Goal: Go to known website: Go to known website

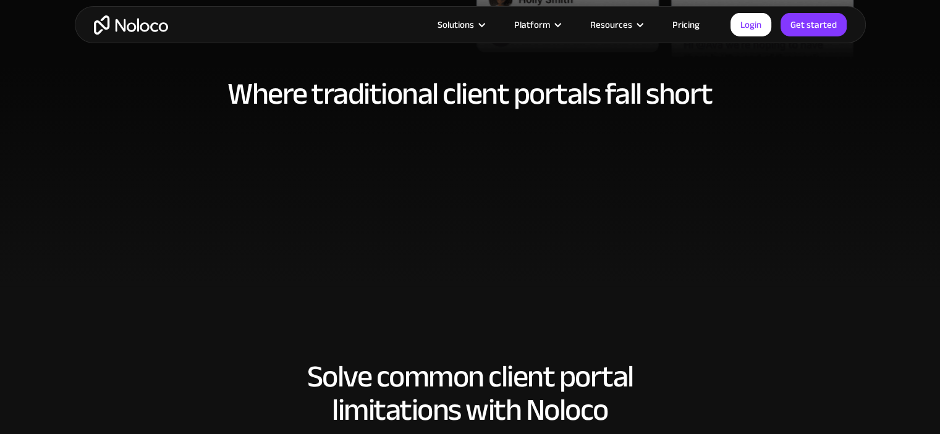
scroll to position [680, 0]
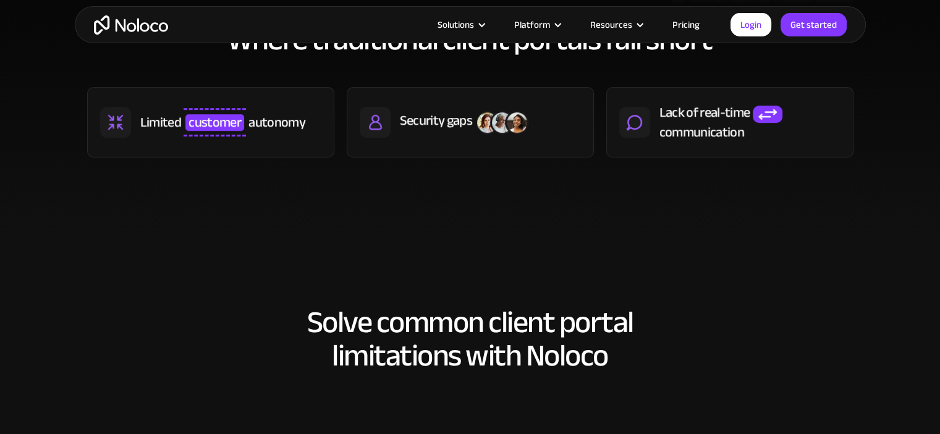
click at [694, 23] on link "Pricing" at bounding box center [686, 25] width 58 height 16
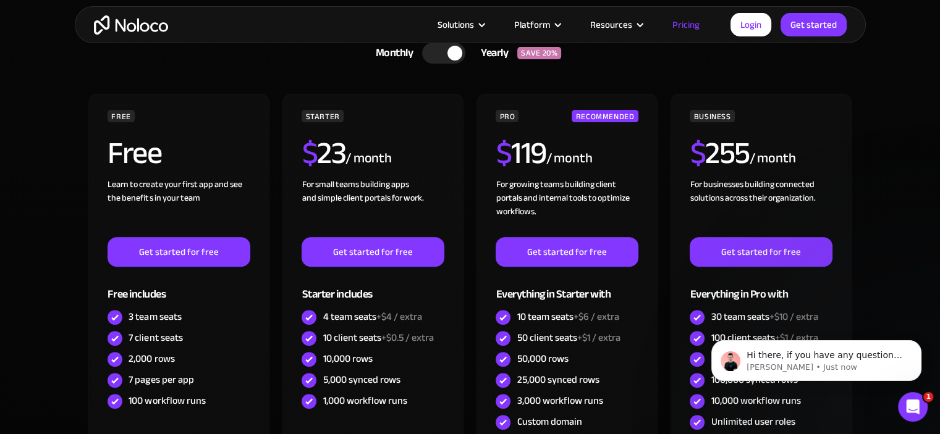
scroll to position [371, 0]
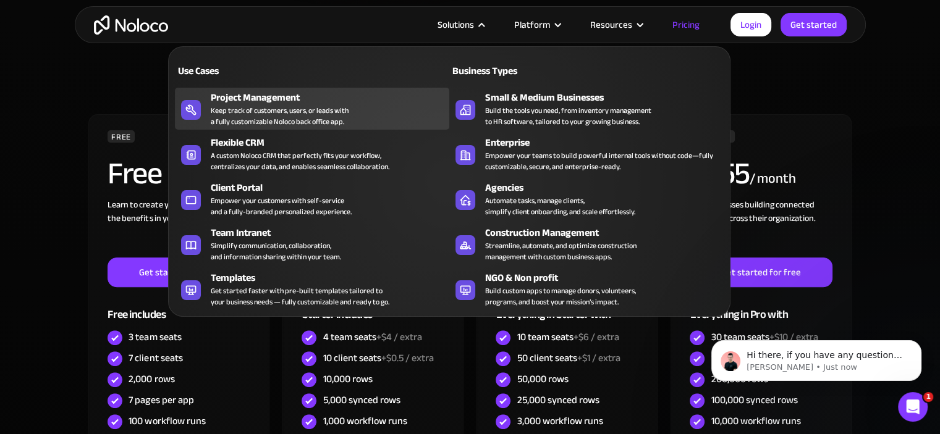
click at [232, 117] on div "Keep track of customers, users, or leads with a fully customizable Noloco back …" at bounding box center [280, 116] width 138 height 22
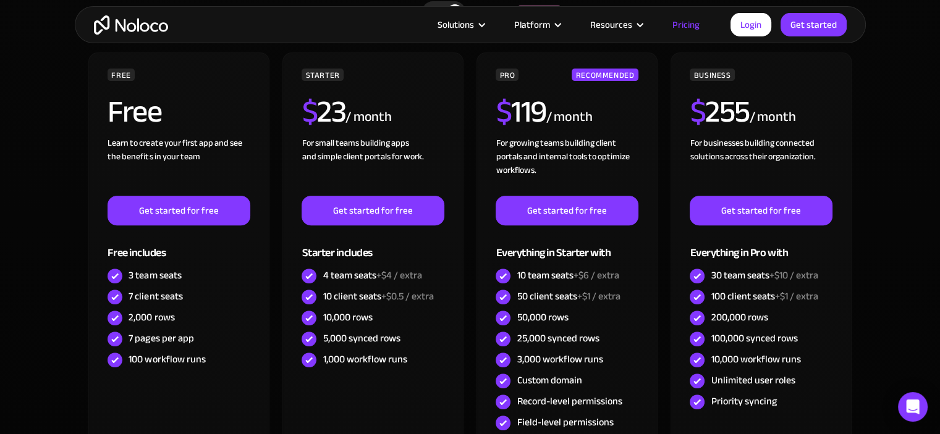
scroll to position [371, 0]
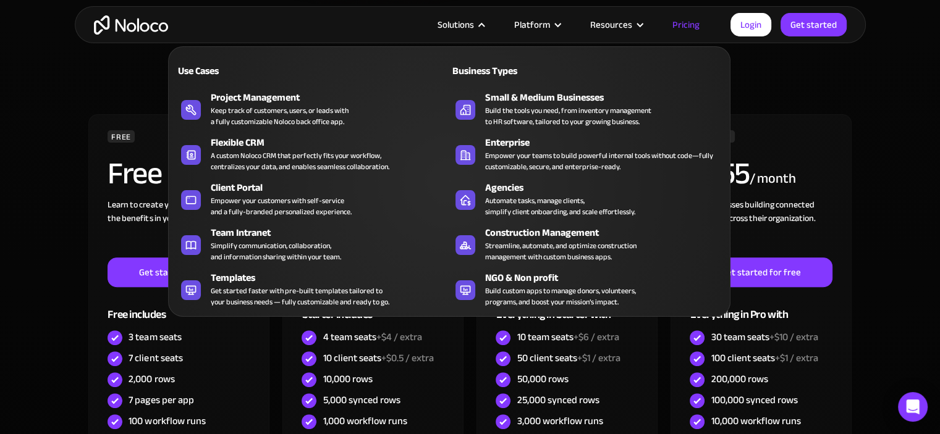
click at [479, 22] on div "Solutions" at bounding box center [460, 25] width 77 height 16
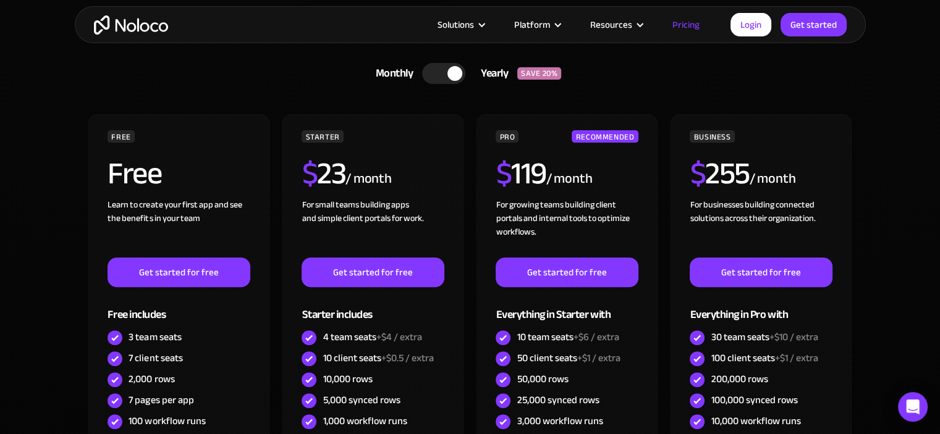
click at [479, 22] on div "Solutions" at bounding box center [460, 25] width 77 height 16
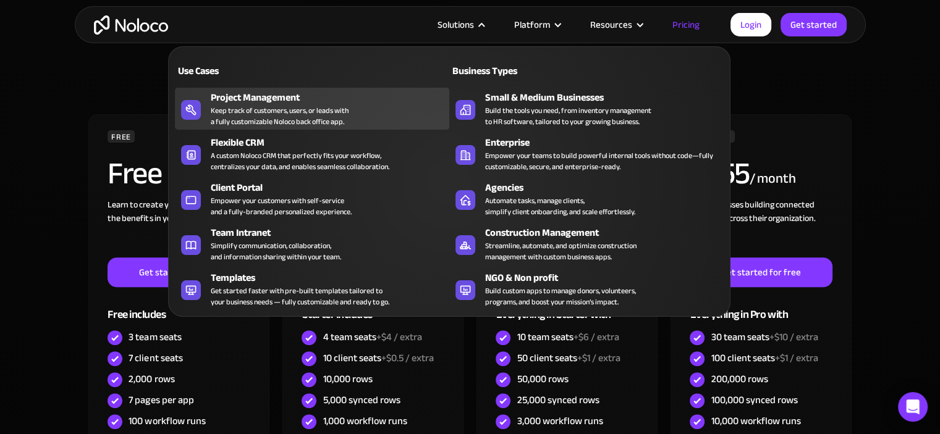
click at [259, 106] on div "Keep track of customers, users, or leads with a fully customizable Noloco back …" at bounding box center [280, 116] width 138 height 22
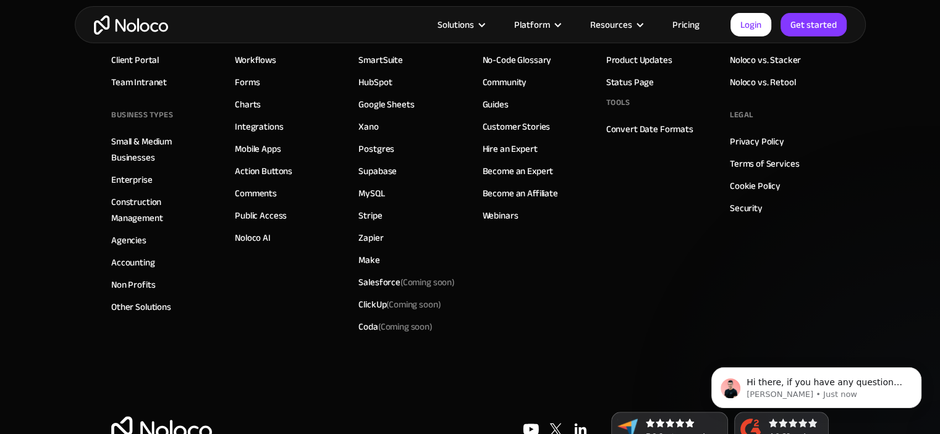
scroll to position [5786, 0]
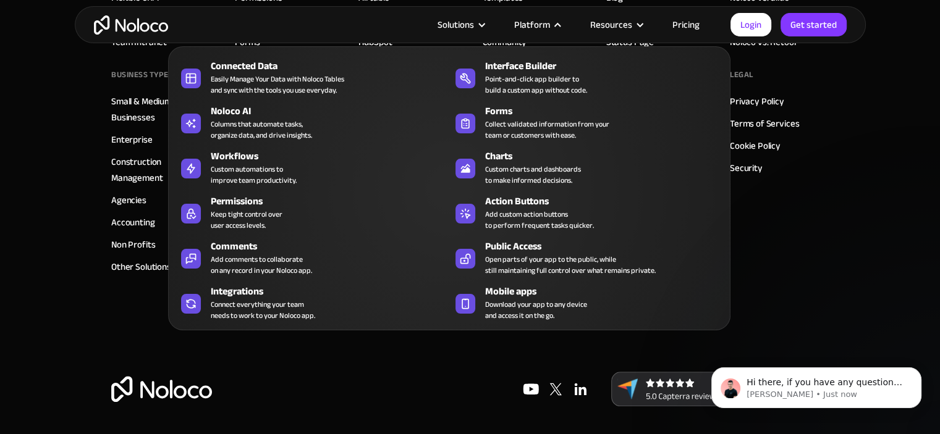
click at [520, 17] on div "Platform" at bounding box center [532, 25] width 36 height 16
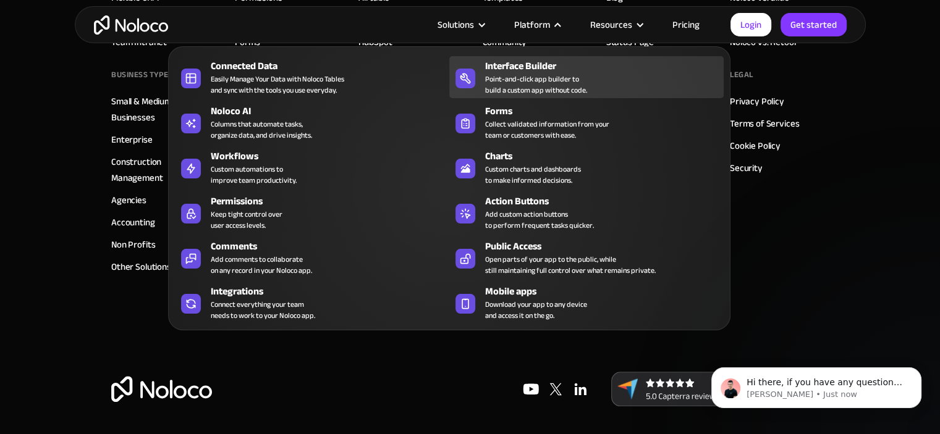
click at [508, 59] on div "Interface Builder" at bounding box center [607, 66] width 244 height 15
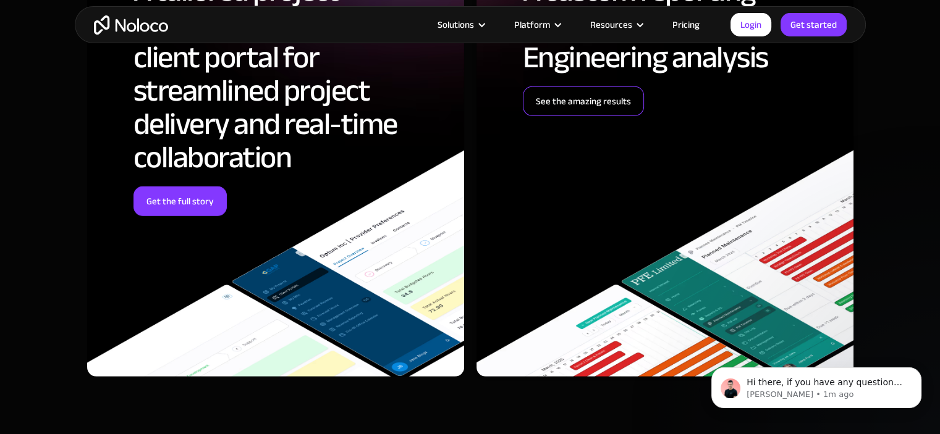
scroll to position [3460, 0]
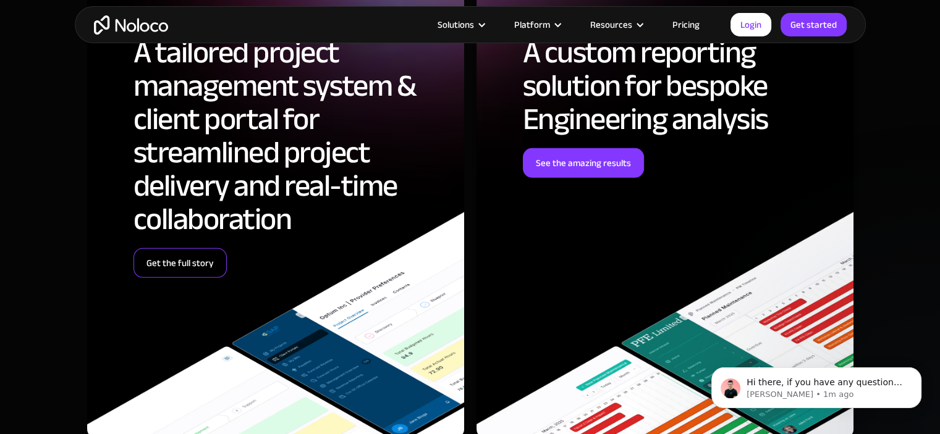
click at [185, 255] on link "Get the full story" at bounding box center [179, 263] width 93 height 30
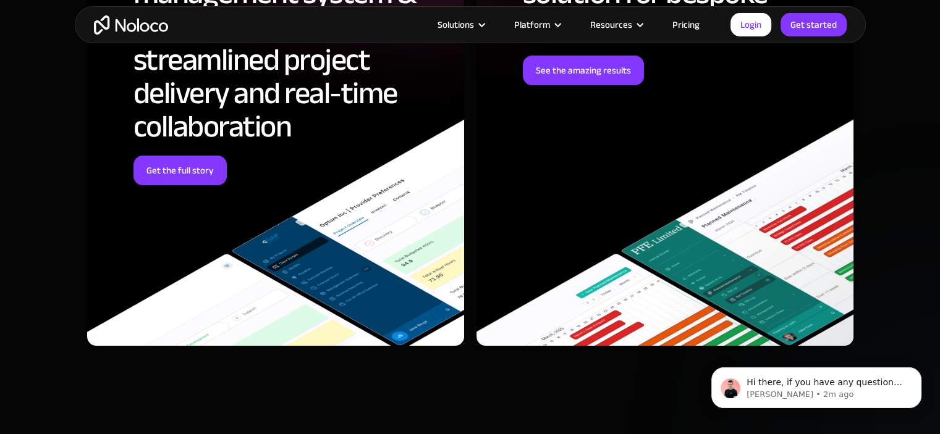
scroll to position [4757, 0]
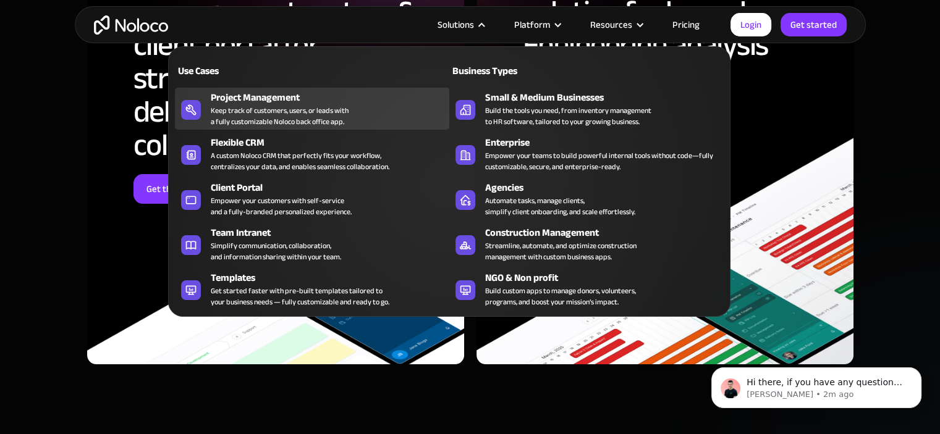
click at [226, 94] on div "Project Management" at bounding box center [333, 97] width 244 height 15
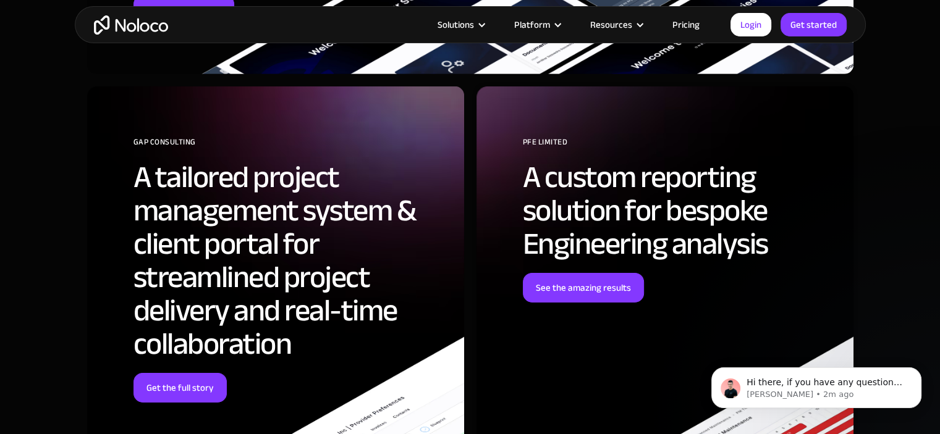
scroll to position [4078, 0]
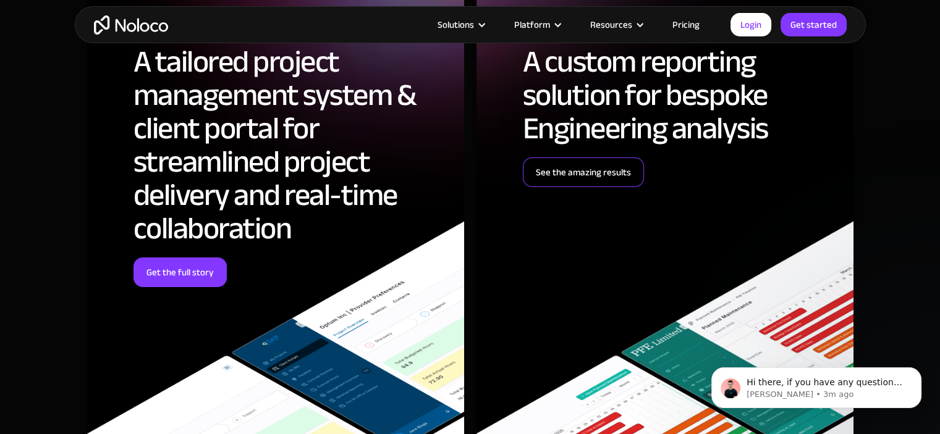
click at [534, 175] on link "See the amazing results" at bounding box center [583, 173] width 121 height 30
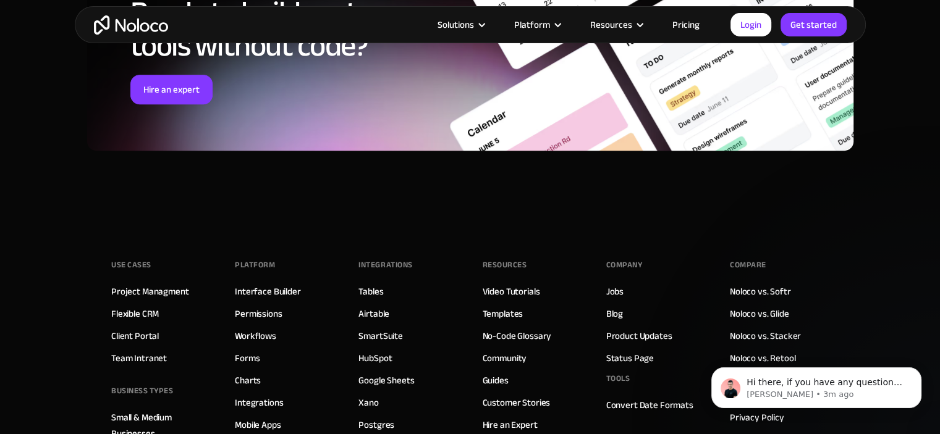
scroll to position [5251, 0]
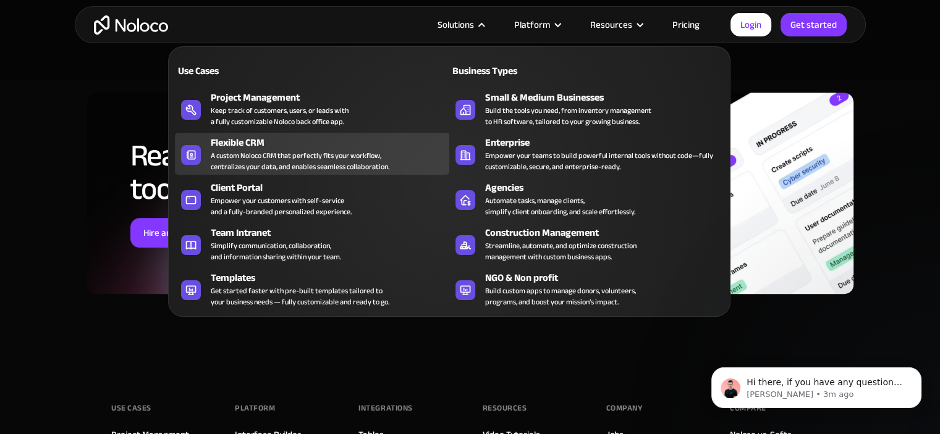
click at [292, 155] on div "A custom Noloco CRM that perfectly fits your workflow, centralizes your data, a…" at bounding box center [300, 161] width 179 height 22
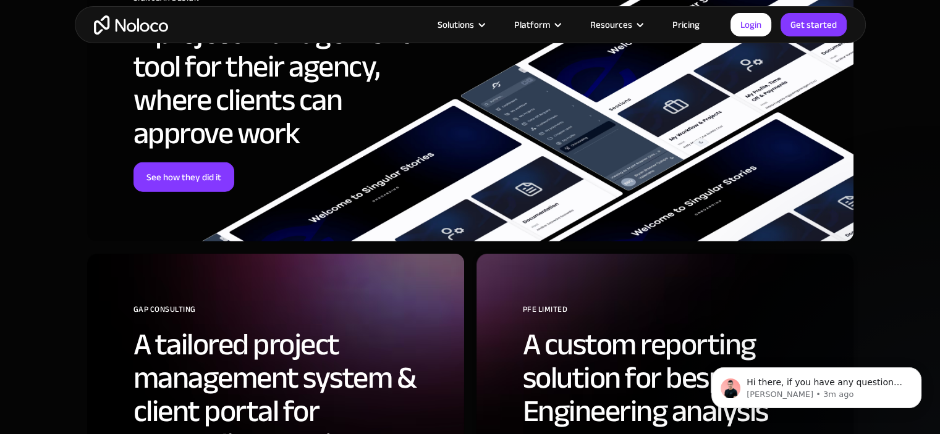
scroll to position [3460, 0]
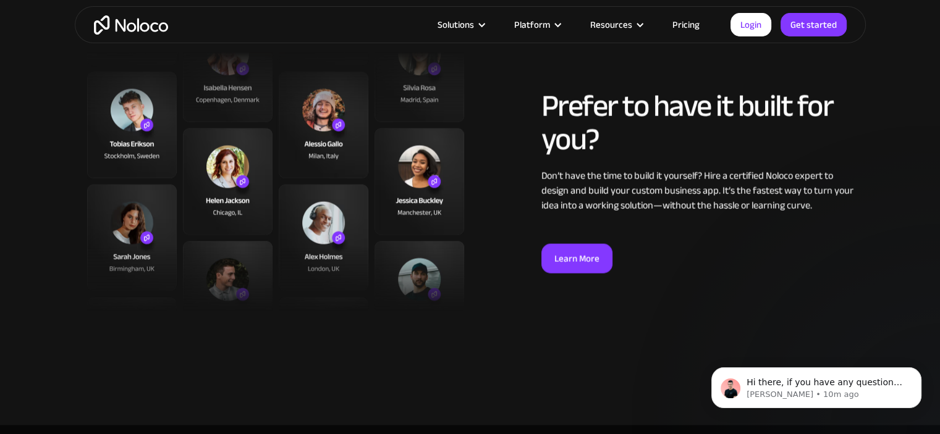
scroll to position [2595, 0]
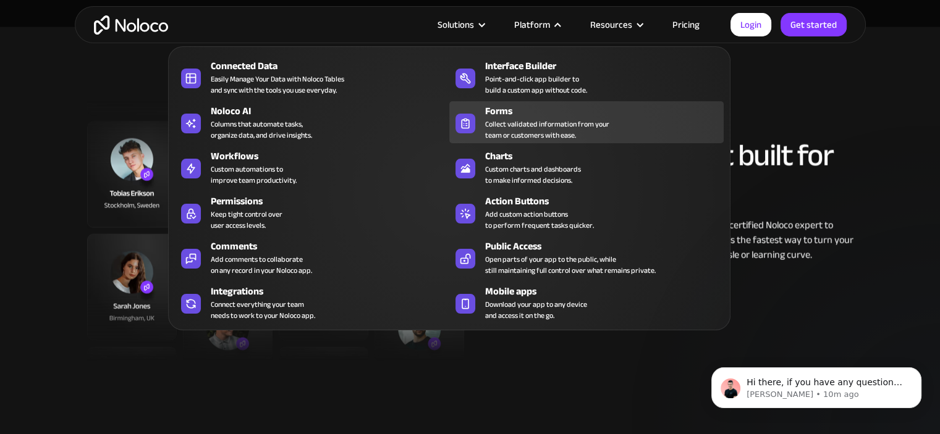
click at [502, 125] on div "Collect validated information from your team or customers with ease." at bounding box center [547, 130] width 124 height 22
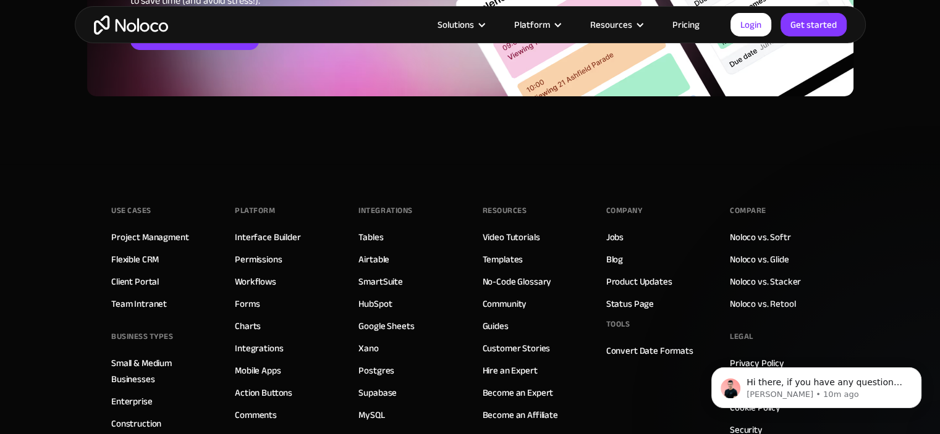
scroll to position [4695, 0]
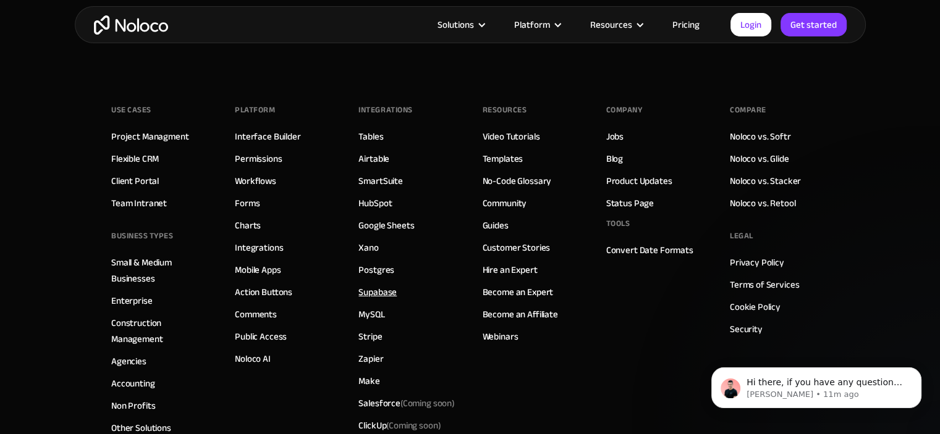
click at [393, 286] on link "Supabase" at bounding box center [377, 292] width 38 height 16
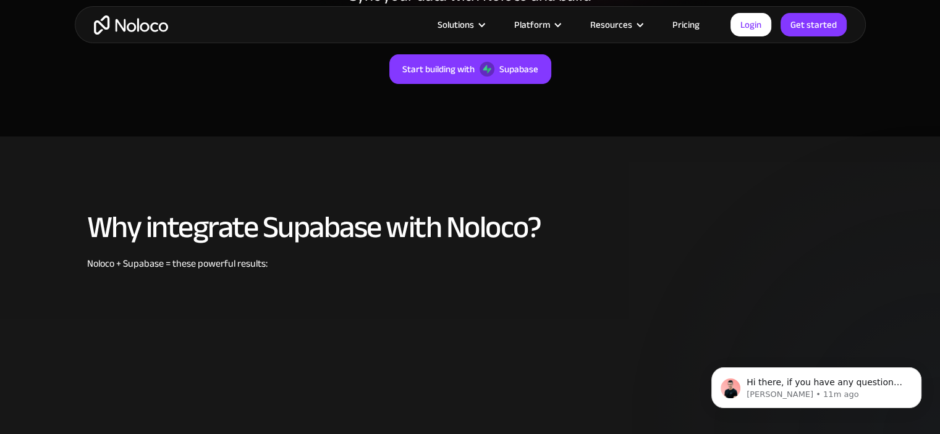
scroll to position [432, 0]
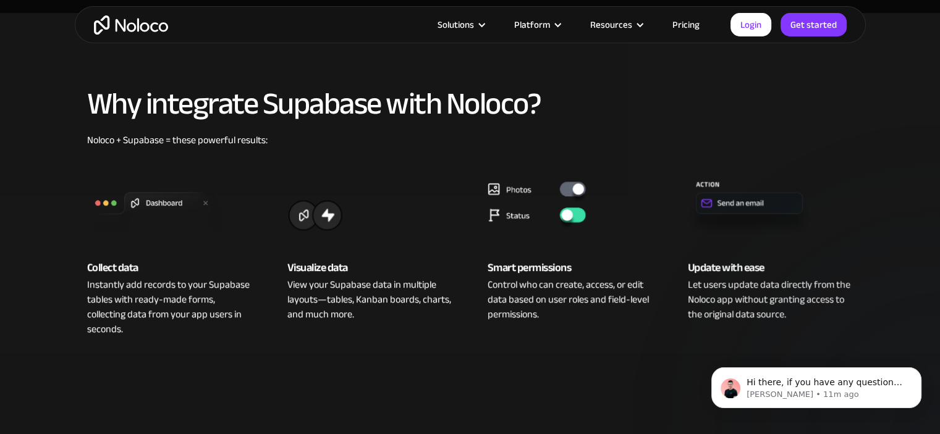
click at [351, 286] on div "View your Supabase data in multiple layouts—tables, Kanban boards, charts, and …" at bounding box center [370, 299] width 166 height 44
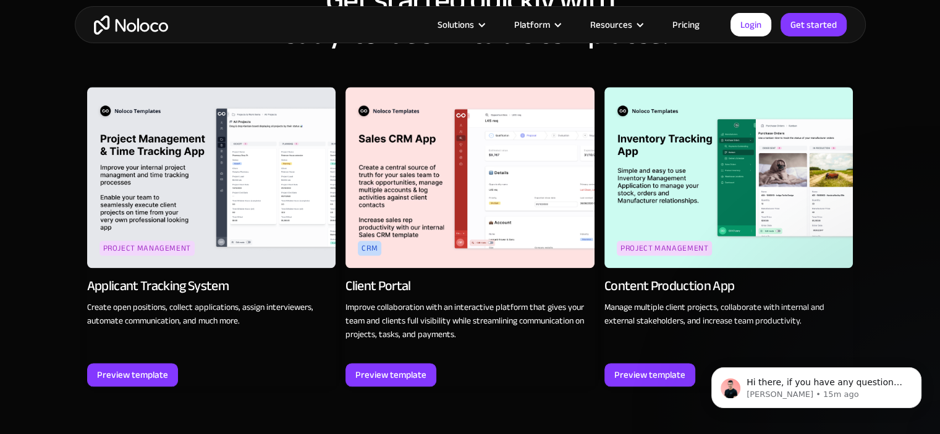
scroll to position [1483, 0]
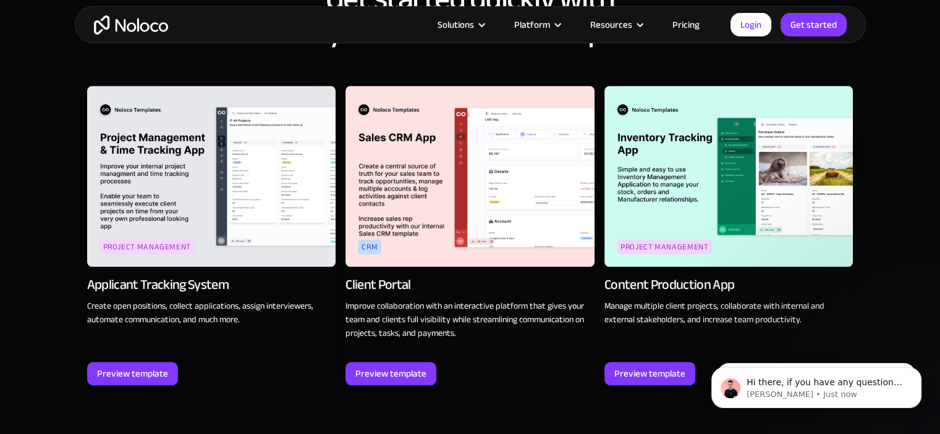
click at [243, 186] on img at bounding box center [211, 176] width 249 height 181
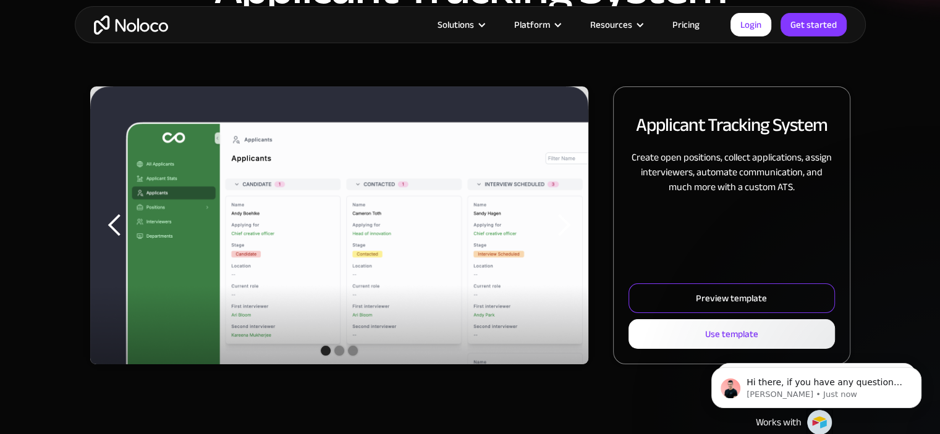
click at [754, 308] on link "Preview template" at bounding box center [731, 299] width 206 height 30
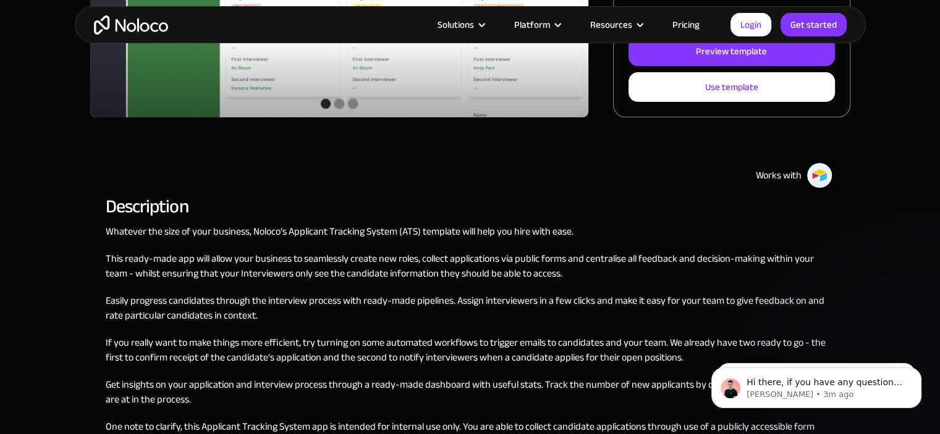
scroll to position [185, 0]
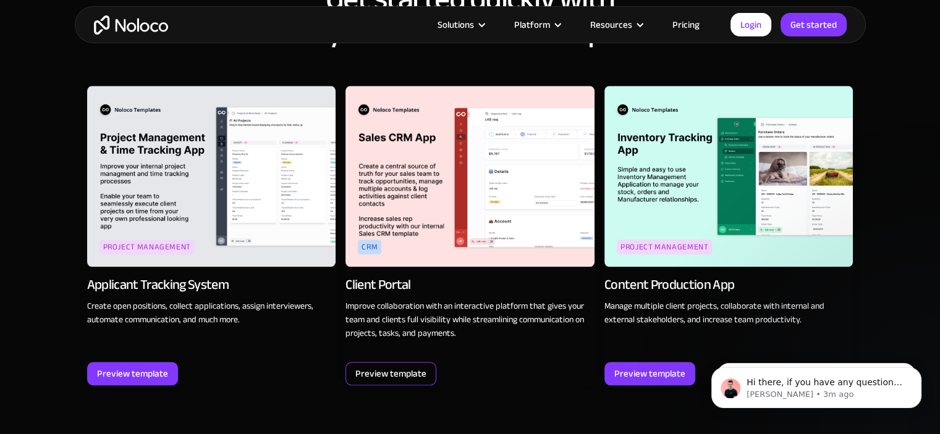
click at [415, 366] on div "Preview template" at bounding box center [390, 374] width 71 height 16
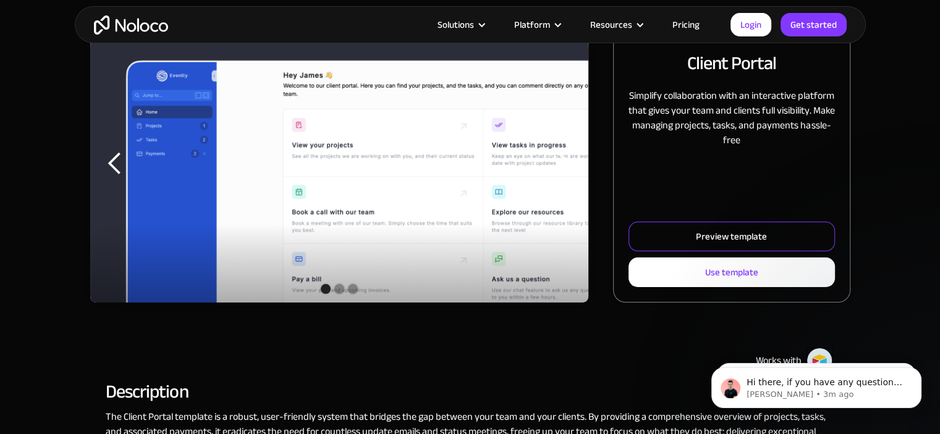
click at [775, 242] on link "Preview template" at bounding box center [731, 237] width 206 height 30
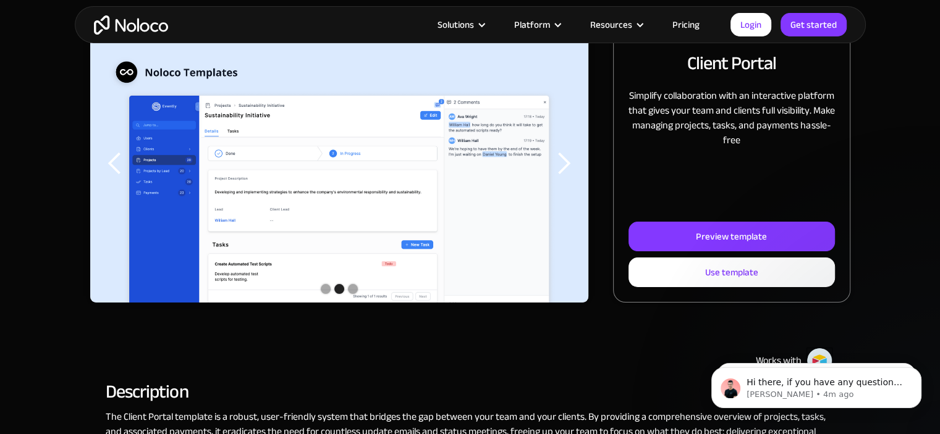
click at [571, 169] on div "next slide" at bounding box center [563, 163] width 25 height 25
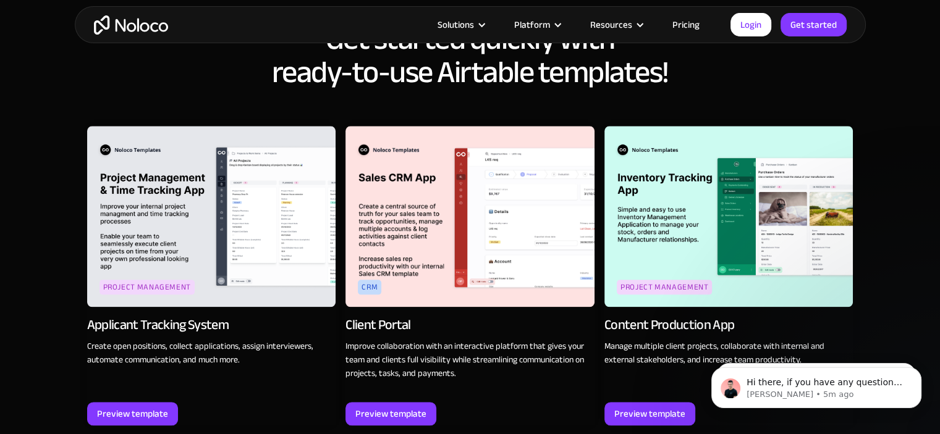
scroll to position [1421, 0]
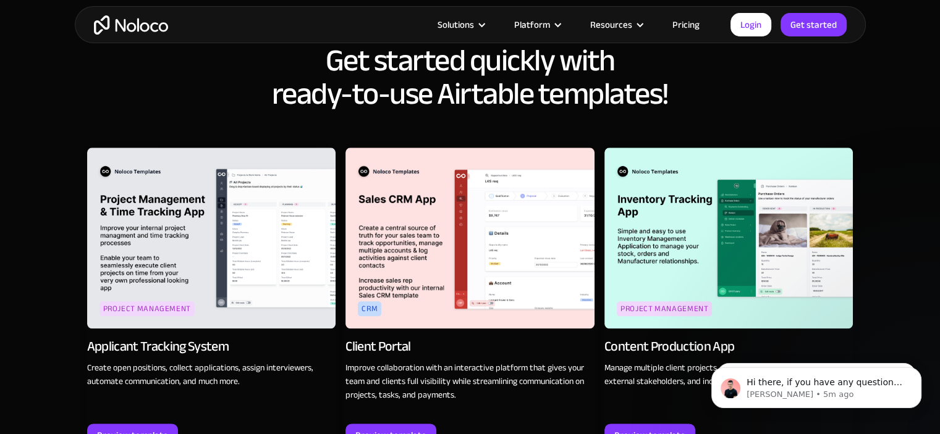
click at [756, 160] on img at bounding box center [728, 238] width 249 height 181
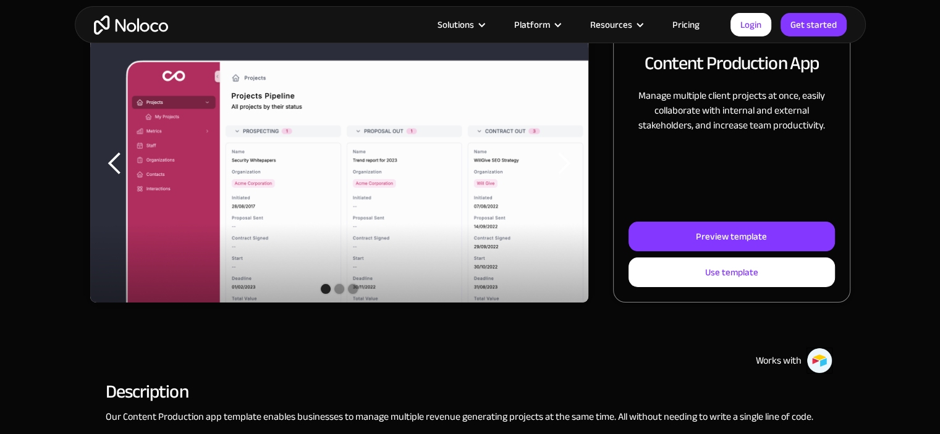
scroll to position [185, 0]
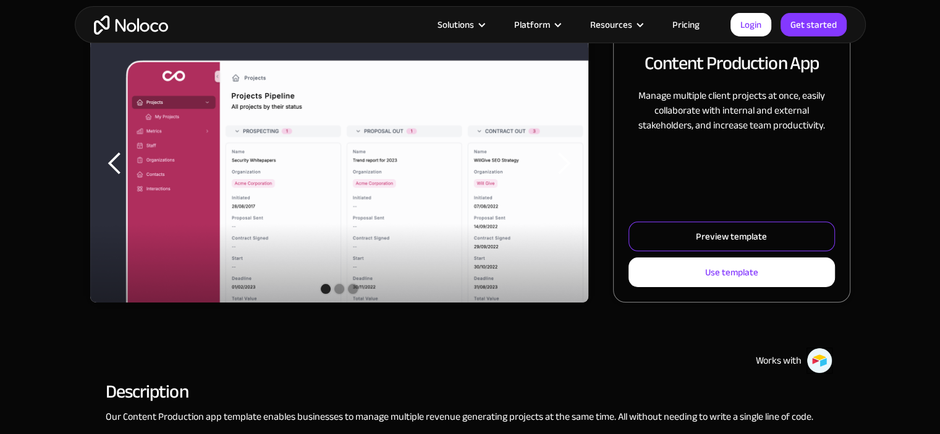
click at [768, 242] on link "Preview template" at bounding box center [731, 237] width 206 height 30
